Goal: Transaction & Acquisition: Obtain resource

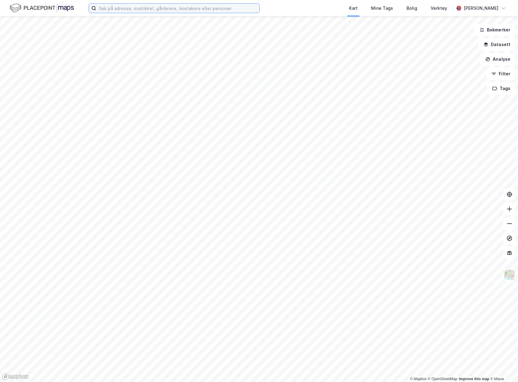
click at [192, 12] on input at bounding box center [177, 8] width 163 height 9
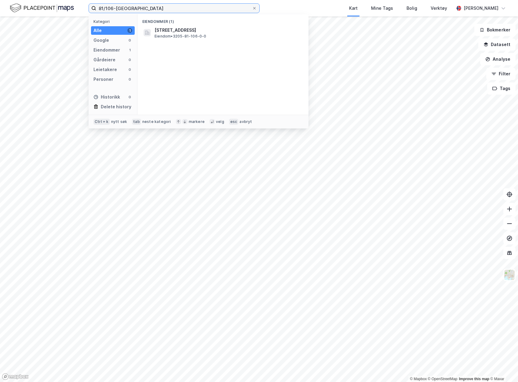
type input "81/106-[GEOGRAPHIC_DATA]"
click at [217, 33] on span "[STREET_ADDRESS]" at bounding box center [228, 30] width 147 height 7
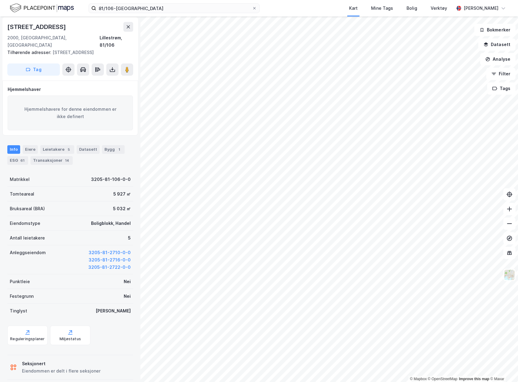
scroll to position [2, 0]
click at [112, 66] on icon at bounding box center [112, 69] width 6 height 6
click at [100, 79] on div "Last ned grunnbok" at bounding box center [81, 81] width 35 height 5
